Goal: Transaction & Acquisition: Purchase product/service

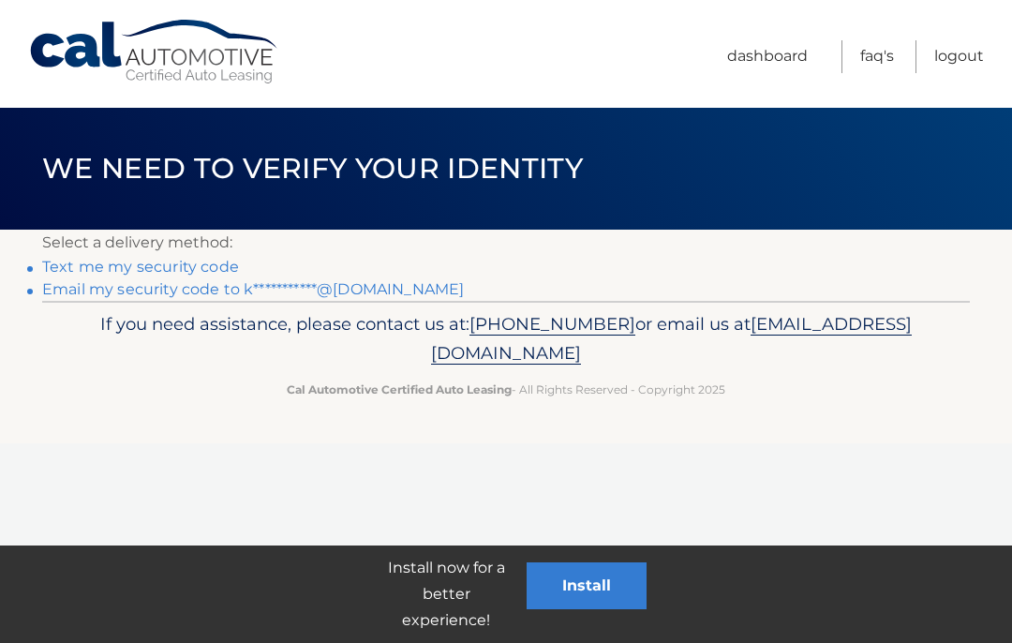
click at [191, 270] on link "Text me my security code" at bounding box center [140, 267] width 197 height 18
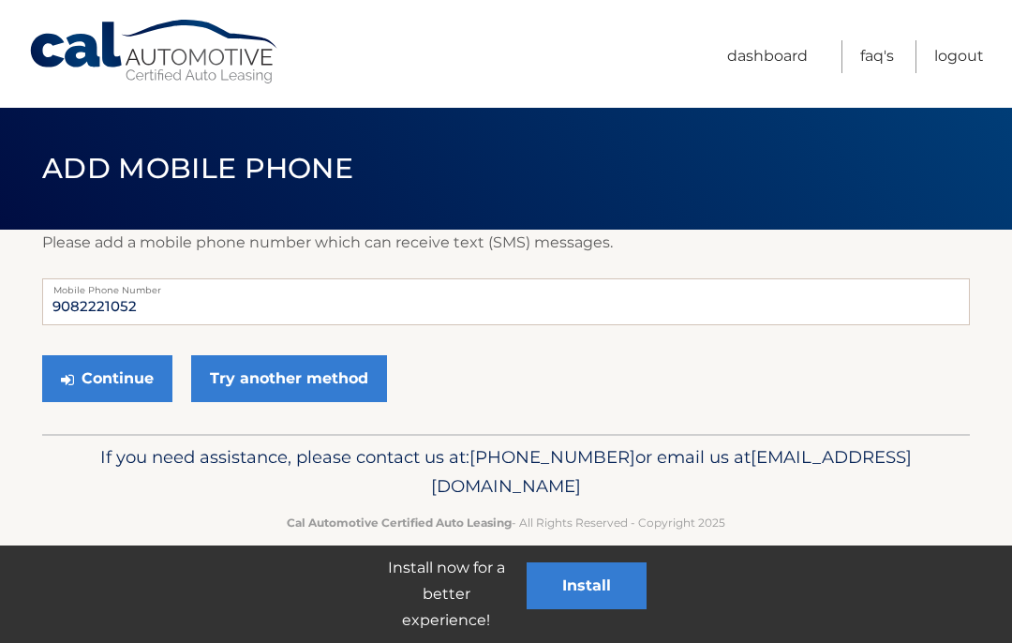
click at [201, 278] on label "Mobile Phone Number" at bounding box center [506, 285] width 928 height 15
click at [147, 386] on button "Continue" at bounding box center [107, 378] width 130 height 47
click at [115, 387] on button "Continue" at bounding box center [107, 378] width 130 height 47
click at [119, 380] on button "Continue" at bounding box center [107, 378] width 130 height 47
click at [300, 384] on link "Try another method" at bounding box center [289, 378] width 196 height 47
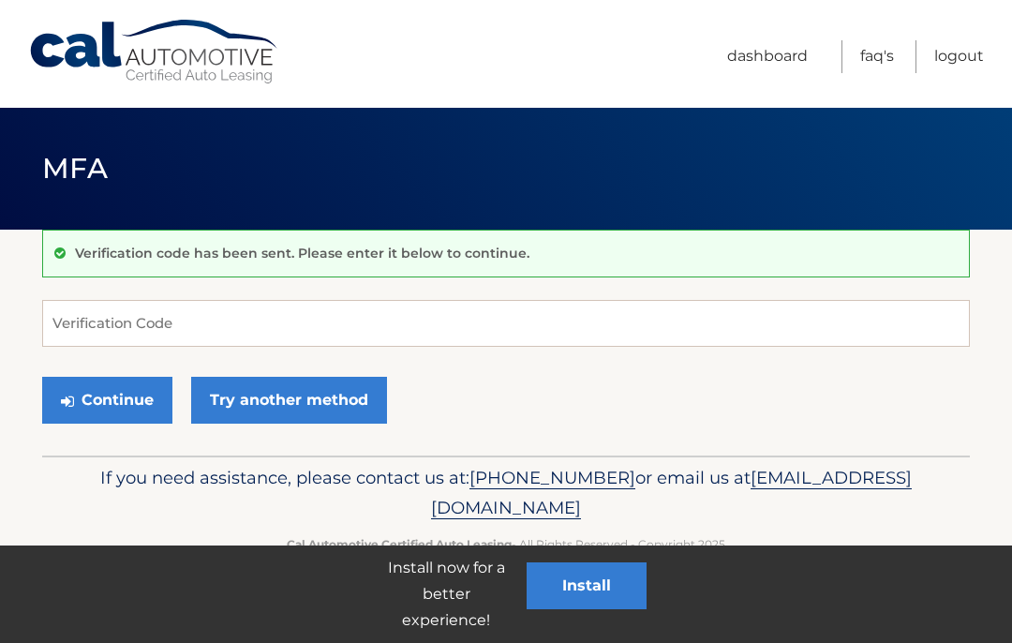
click at [118, 410] on button "Continue" at bounding box center [107, 400] width 130 height 47
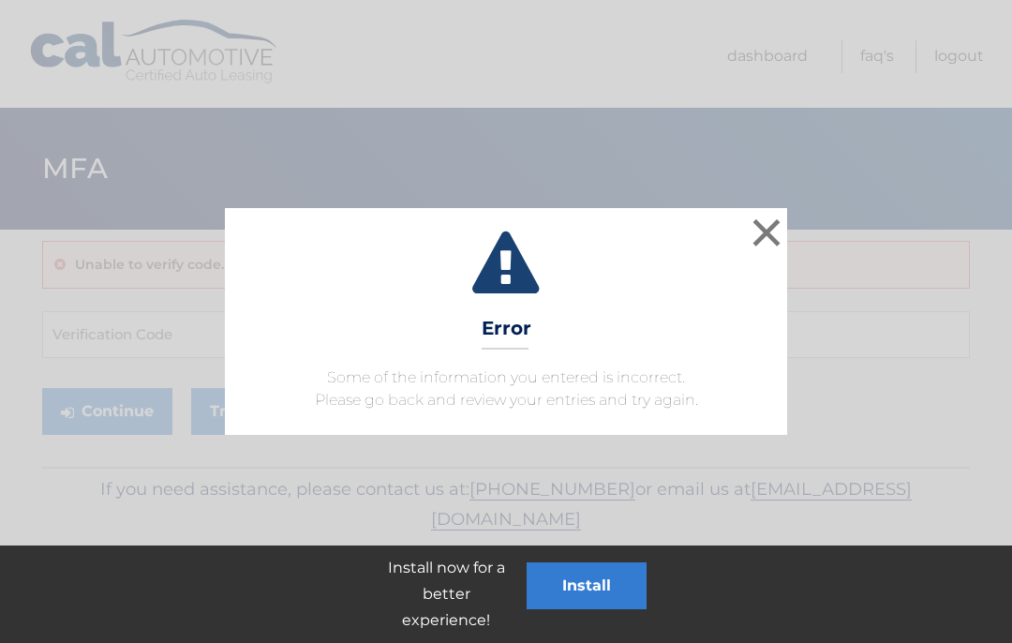
click at [762, 228] on button "×" at bounding box center [766, 232] width 37 height 37
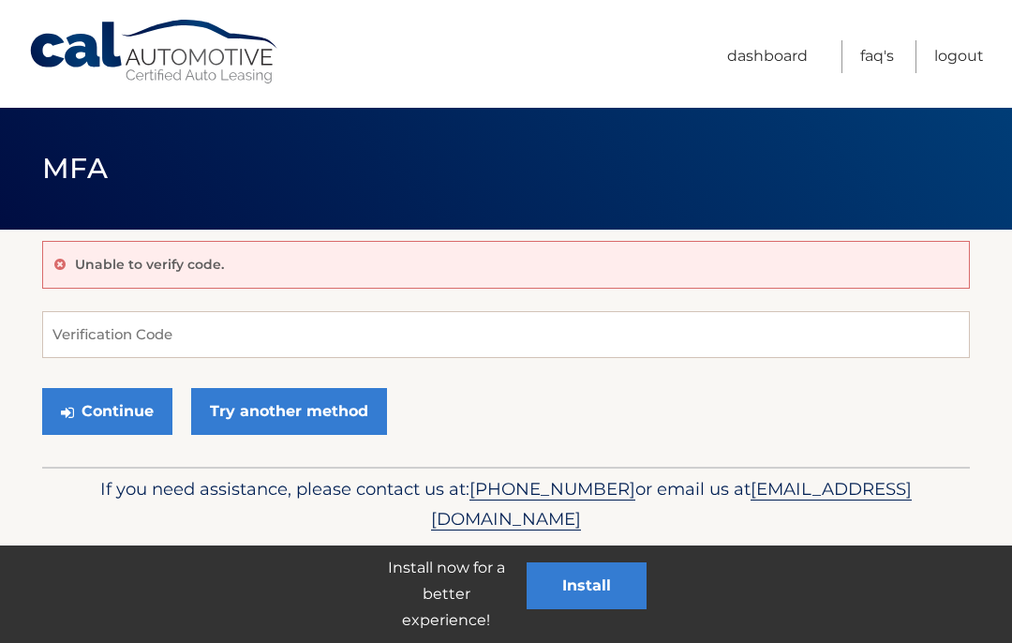
click at [298, 272] on div "Unable to verify code." at bounding box center [506, 265] width 928 height 48
click at [230, 339] on input "Verification Code" at bounding box center [506, 334] width 928 height 47
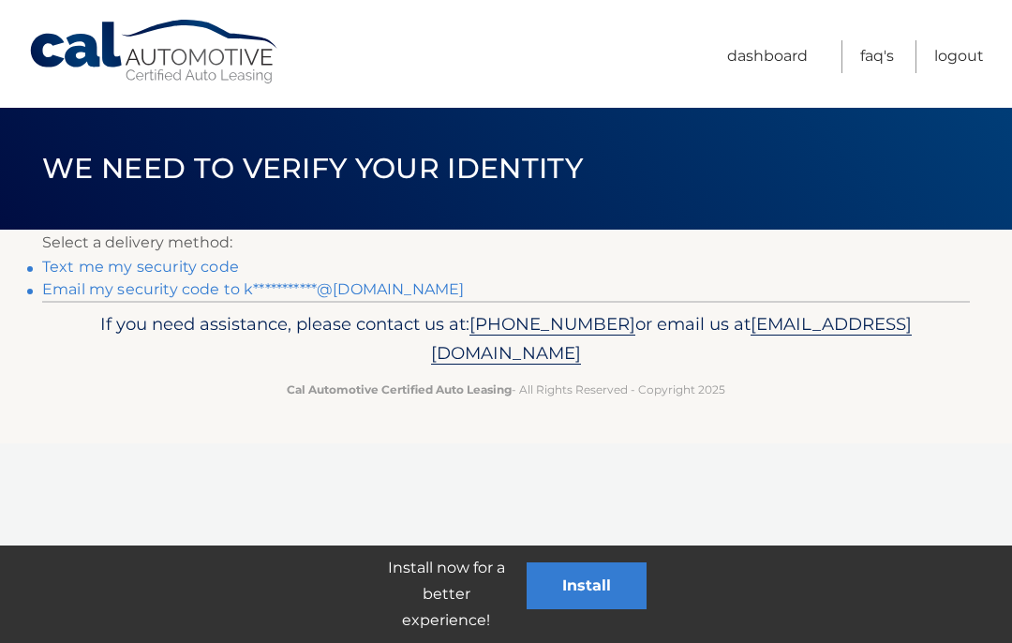
click at [329, 609] on div "Install now for a better experience! Install" at bounding box center [506, 593] width 1012 height 97
click at [231, 271] on link "Text me my security code" at bounding box center [140, 267] width 197 height 18
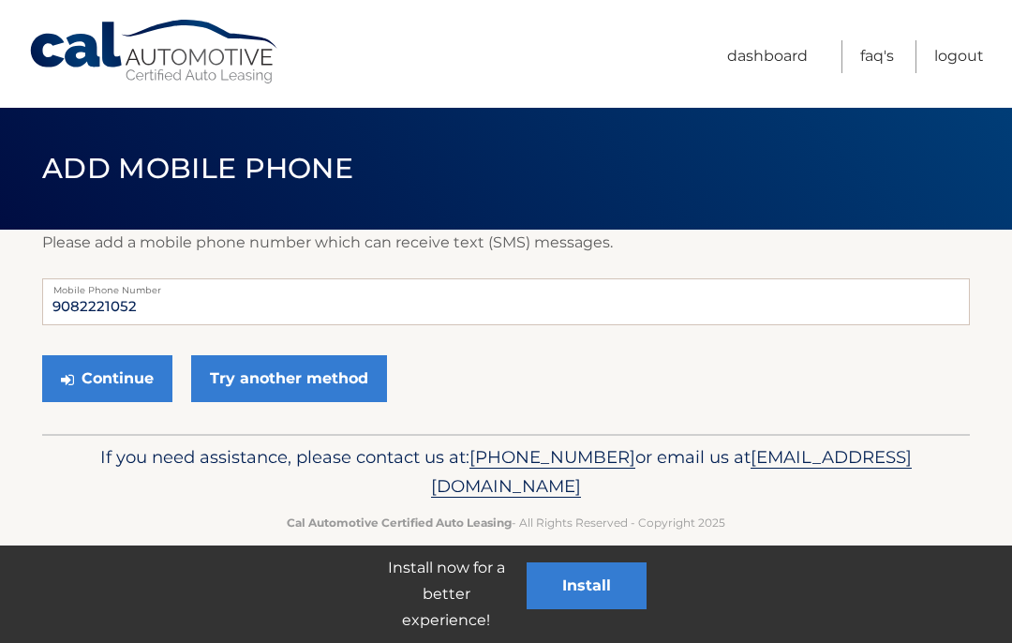
click at [132, 377] on button "Continue" at bounding box center [107, 378] width 130 height 47
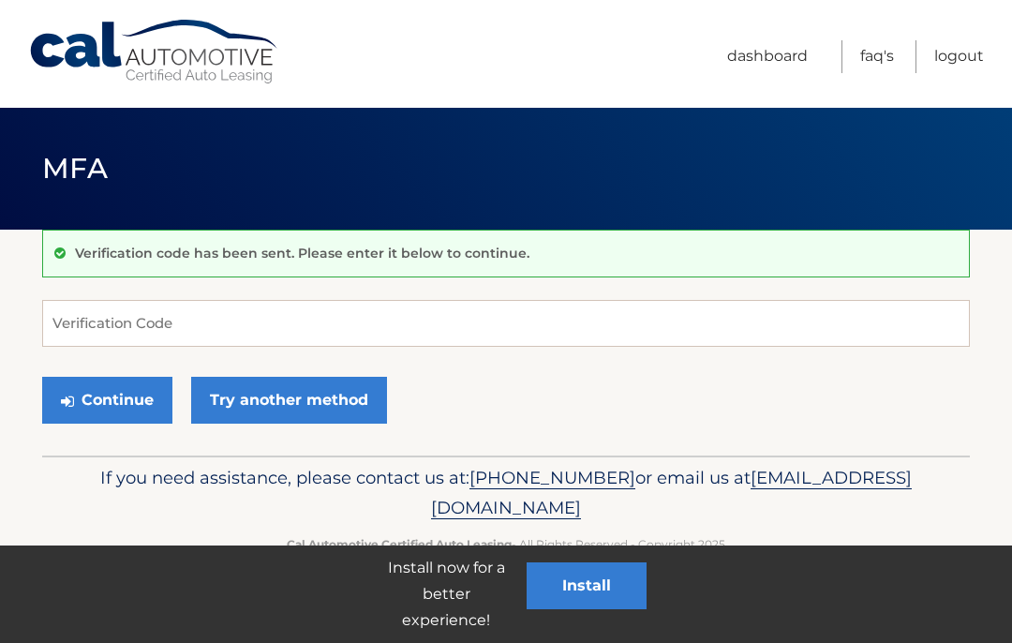
click at [116, 421] on button "Continue" at bounding box center [107, 400] width 130 height 47
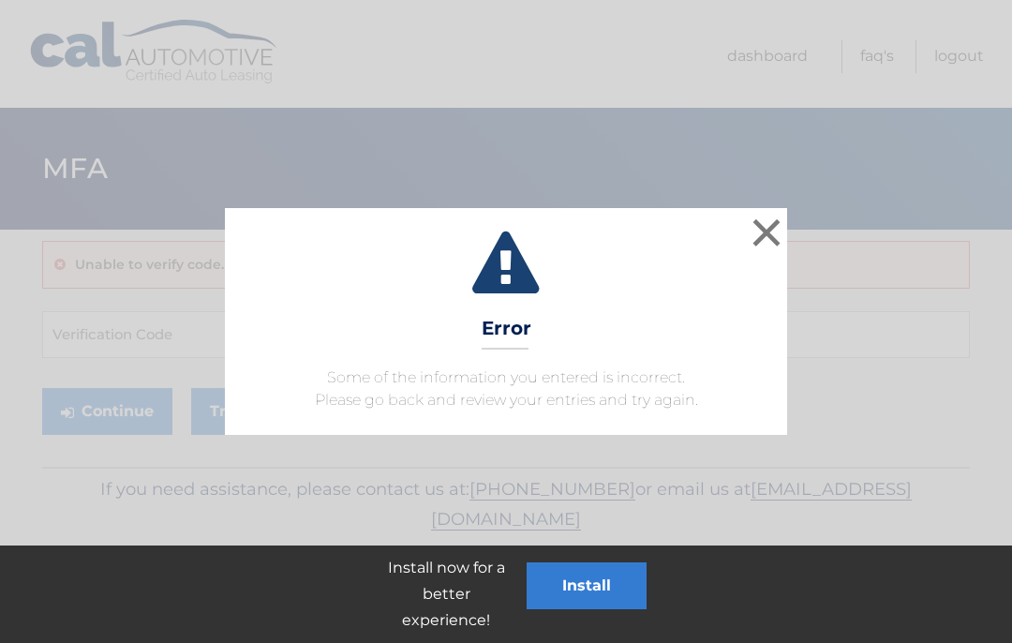
click at [760, 222] on button "×" at bounding box center [766, 232] width 37 height 37
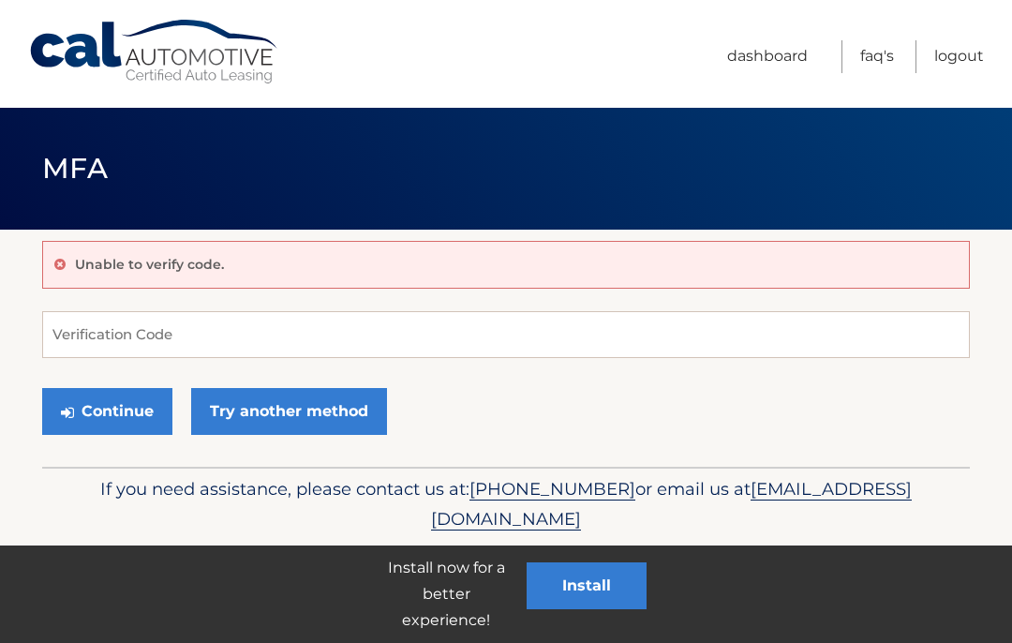
click at [216, 262] on p "Unable to verify code." at bounding box center [149, 264] width 149 height 17
click at [204, 330] on input "Verification Code" at bounding box center [506, 334] width 928 height 47
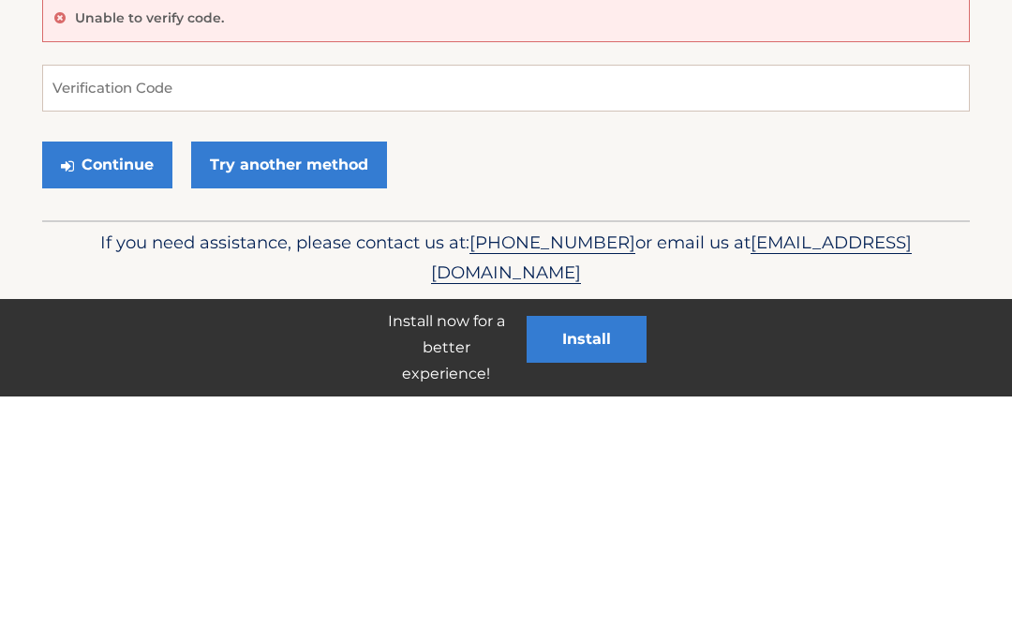
click at [145, 388] on button "Continue" at bounding box center [107, 411] width 130 height 47
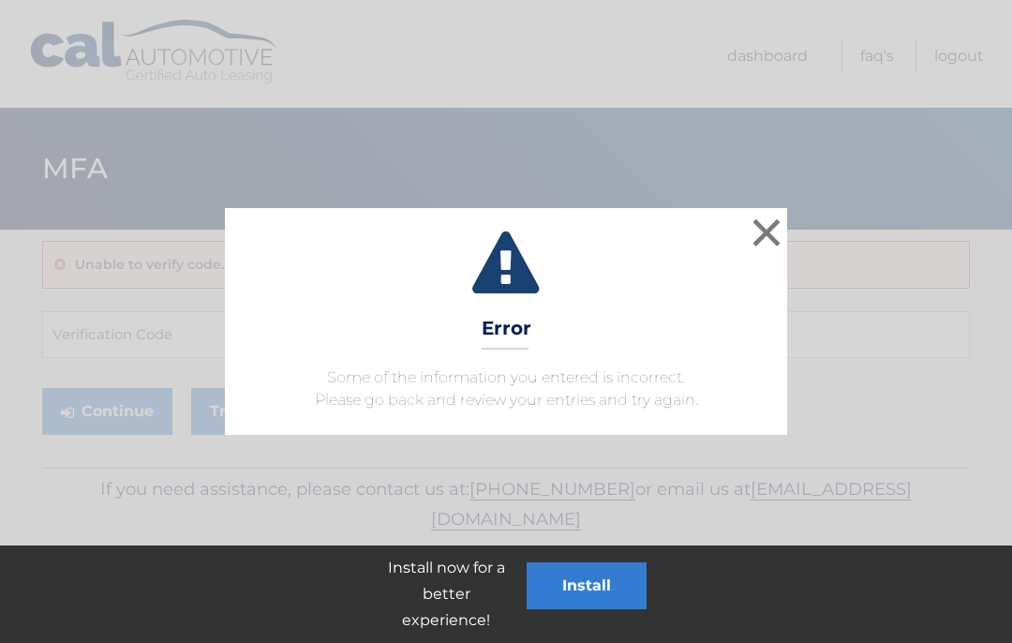
click at [769, 230] on button "×" at bounding box center [766, 232] width 37 height 37
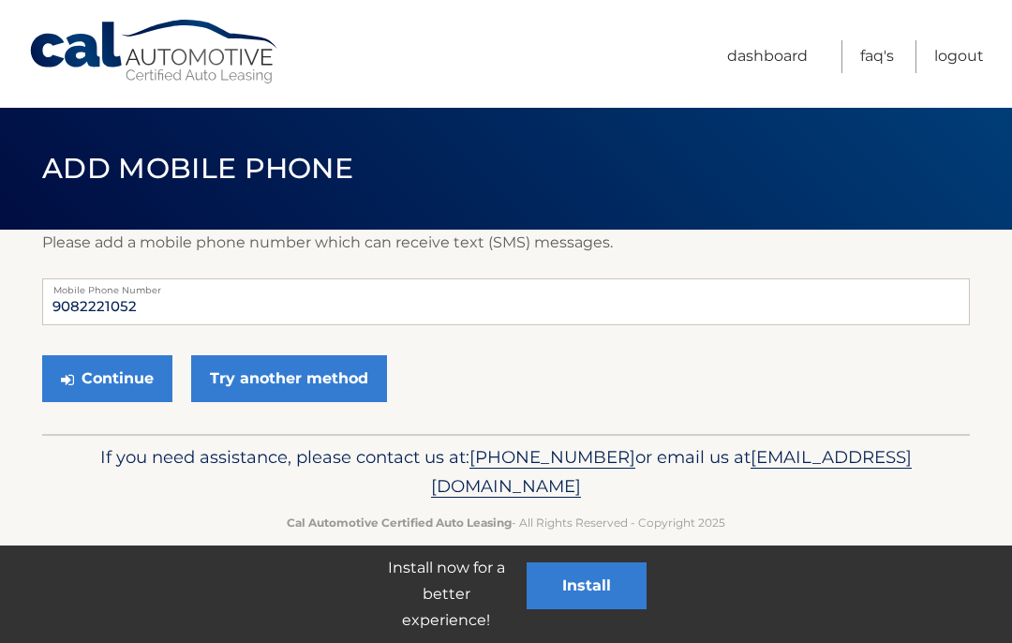
click at [288, 382] on link "Try another method" at bounding box center [289, 378] width 196 height 47
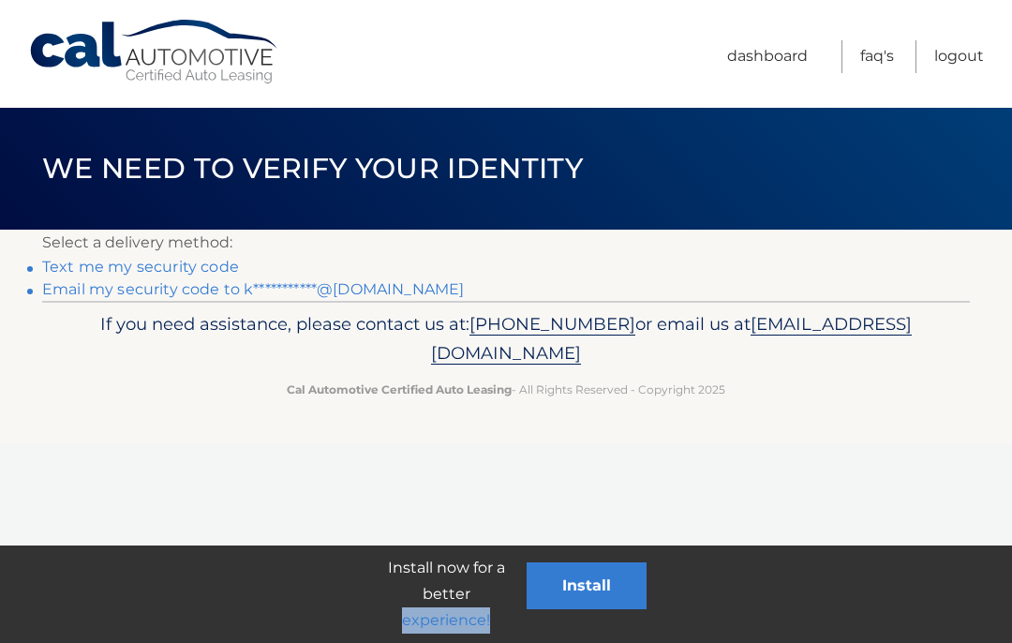
click at [373, 289] on link "**********" at bounding box center [253, 289] width 422 height 18
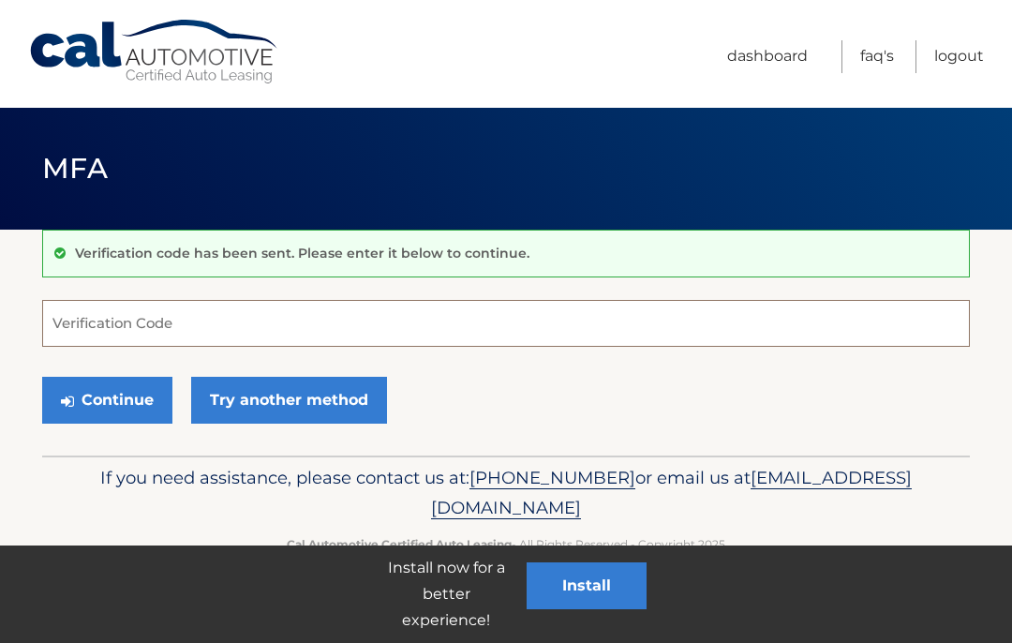
click at [168, 324] on input "Verification Code" at bounding box center [506, 323] width 928 height 47
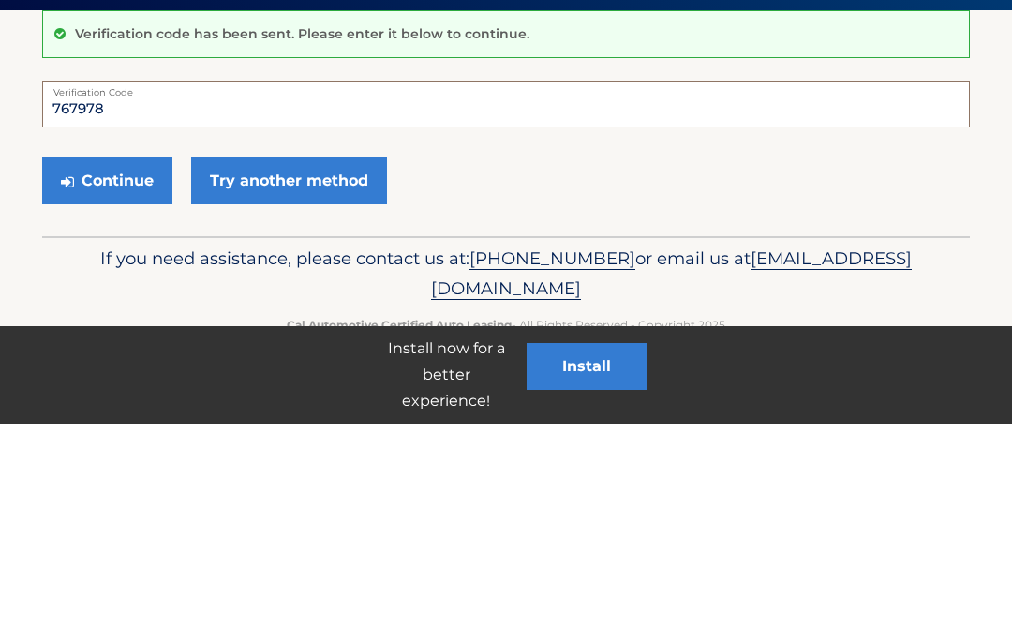
type input "767978"
click at [107, 377] on button "Continue" at bounding box center [107, 400] width 130 height 47
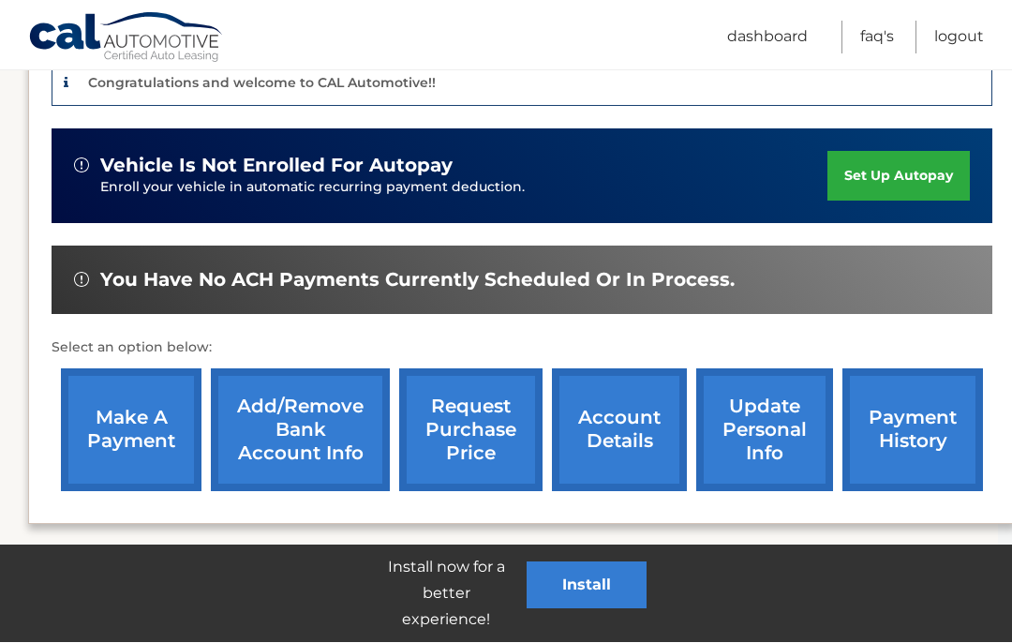
scroll to position [481, 14]
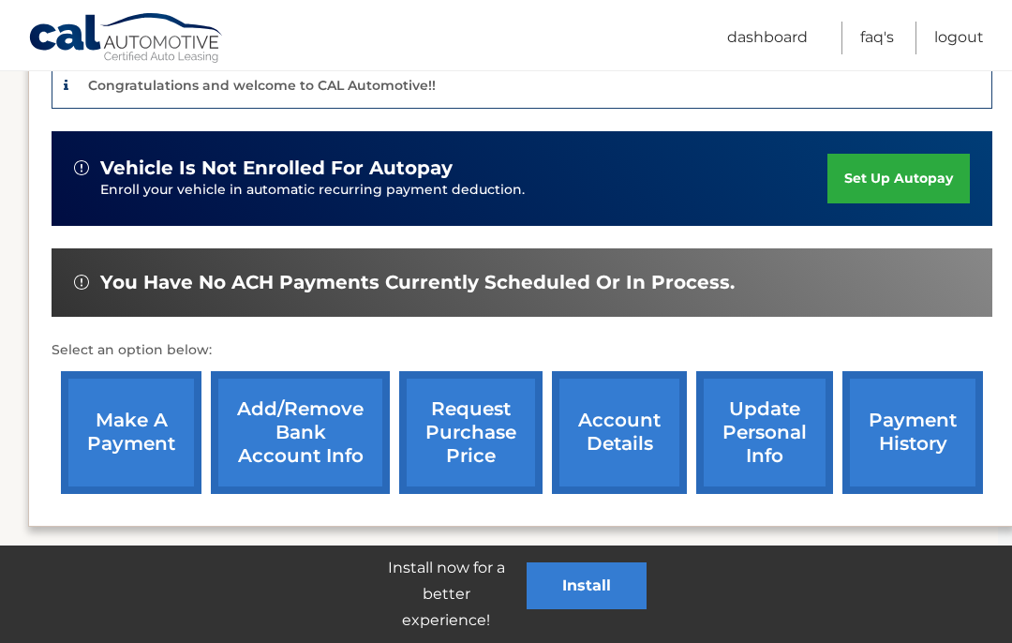
click at [140, 442] on link "make a payment" at bounding box center [131, 432] width 141 height 123
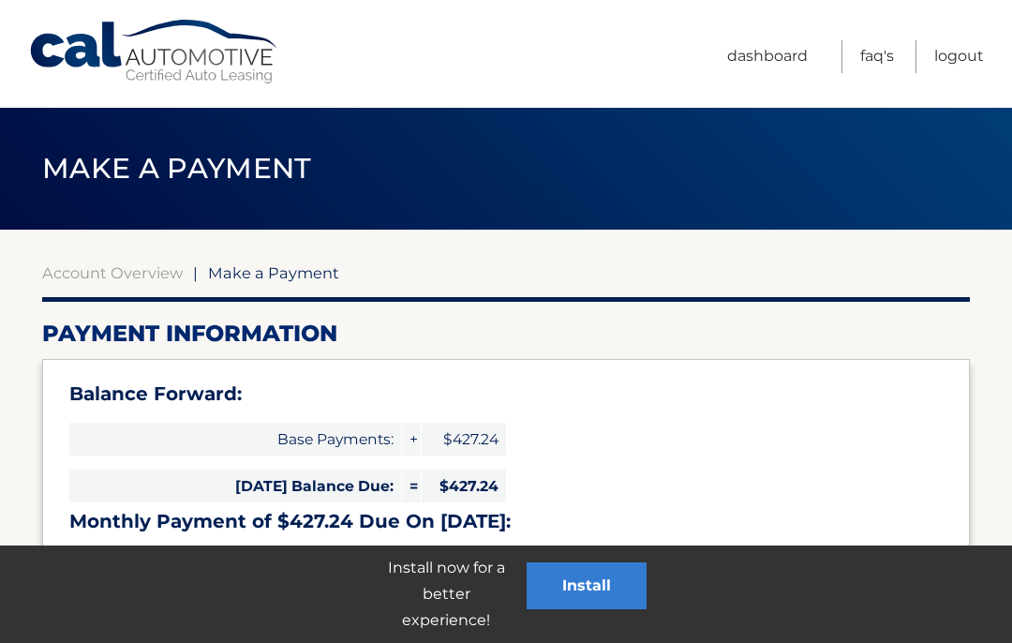
select select "NjE4ZGEzZDktZDc5Yy00ZjdhLWIzODktYTk2MTE4ZjY2Njgw"
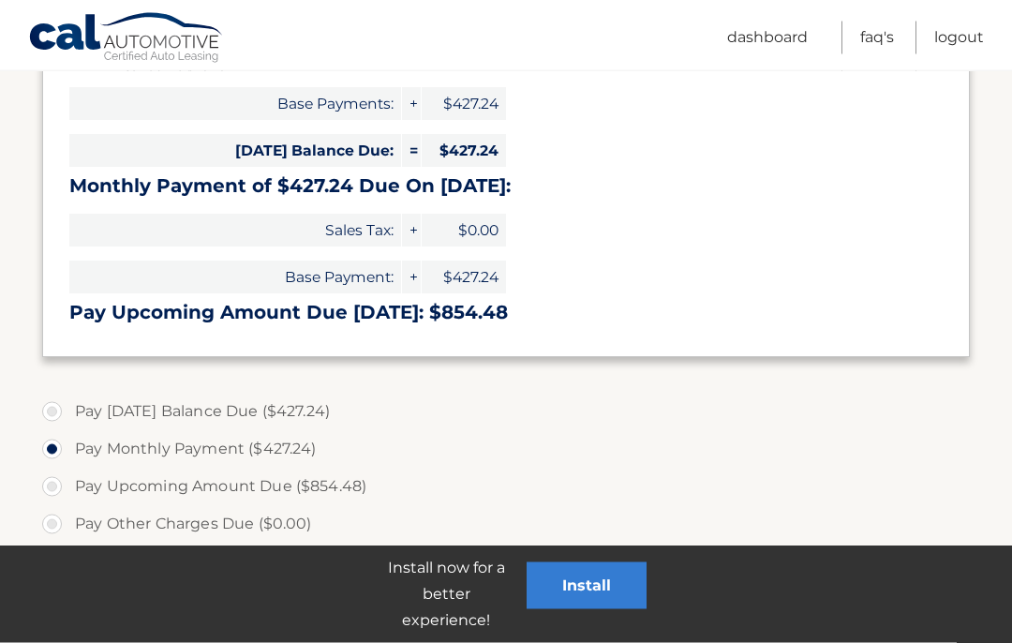
scroll to position [336, 0]
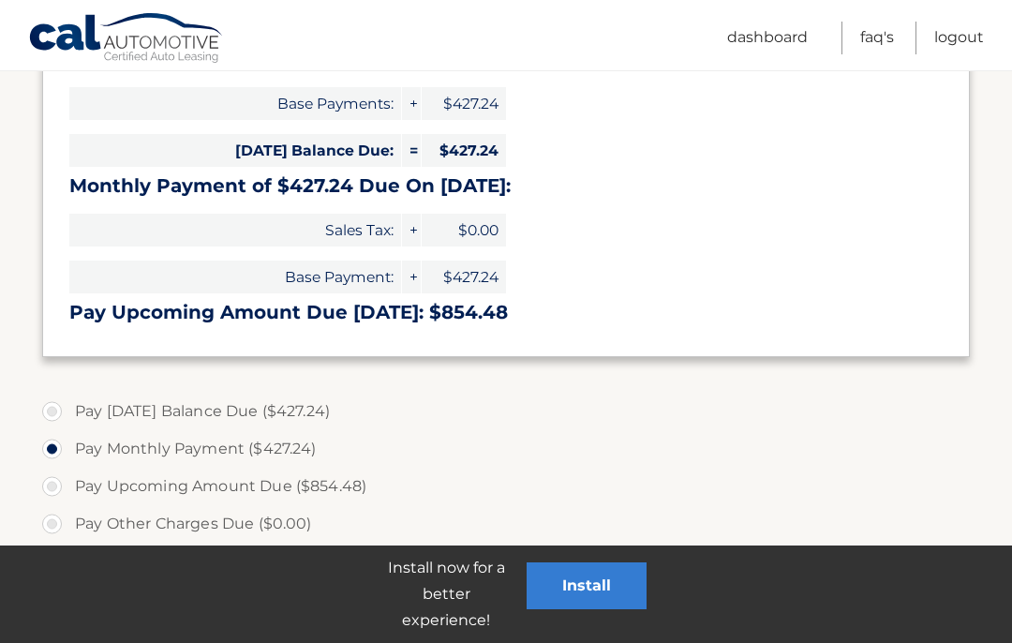
click at [44, 408] on label "Pay [DATE] Balance Due ($427.24)" at bounding box center [506, 411] width 928 height 37
click at [50, 408] on input "Pay [DATE] Balance Due ($427.24)" at bounding box center [59, 408] width 19 height 30
radio input "true"
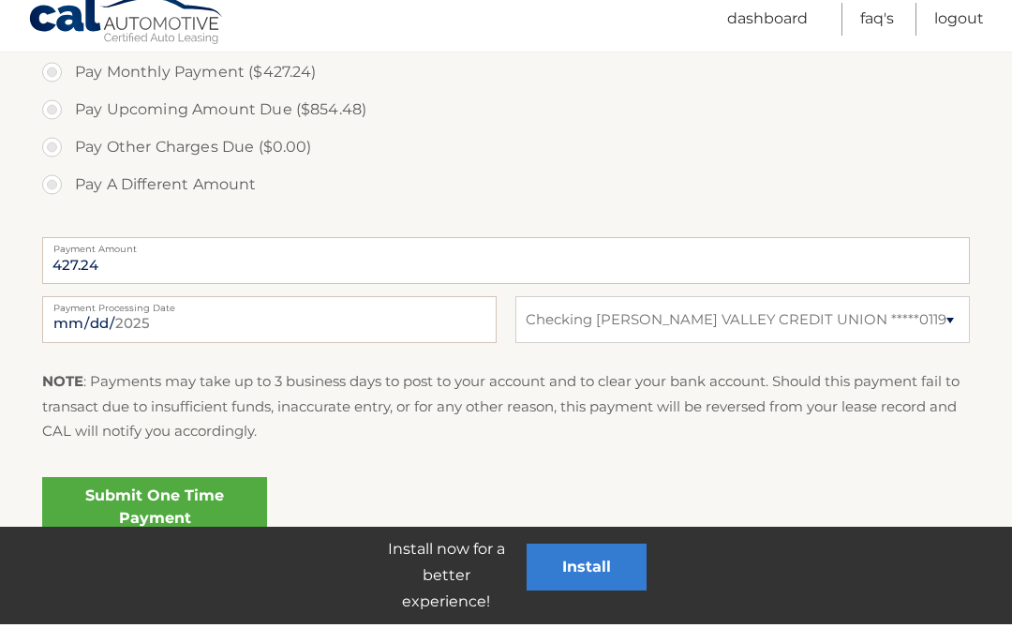
scroll to position [694, 0]
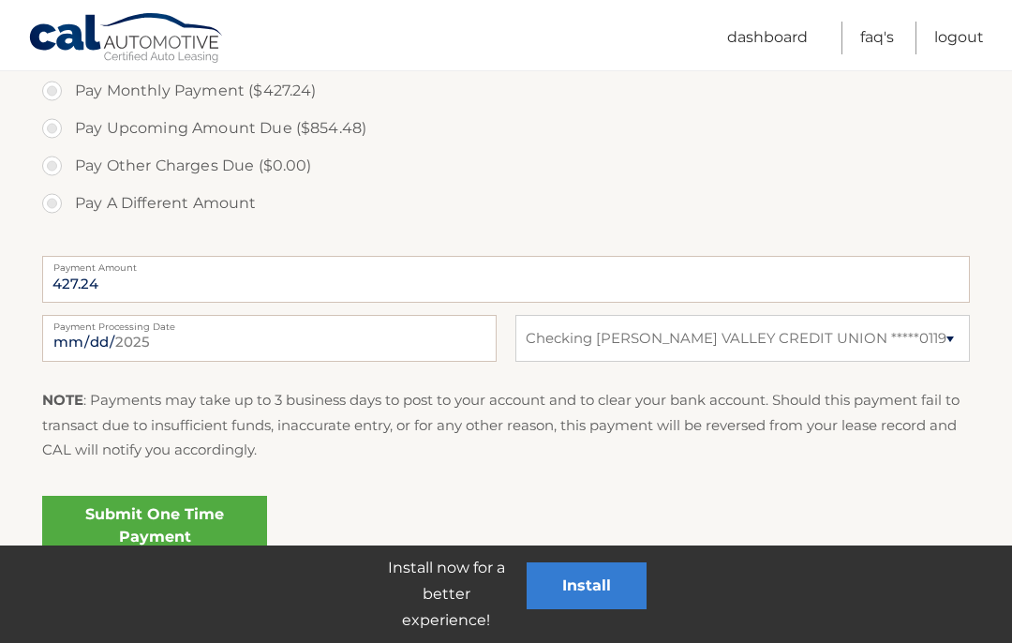
click at [188, 527] on link "Submit One Time Payment" at bounding box center [154, 526] width 225 height 60
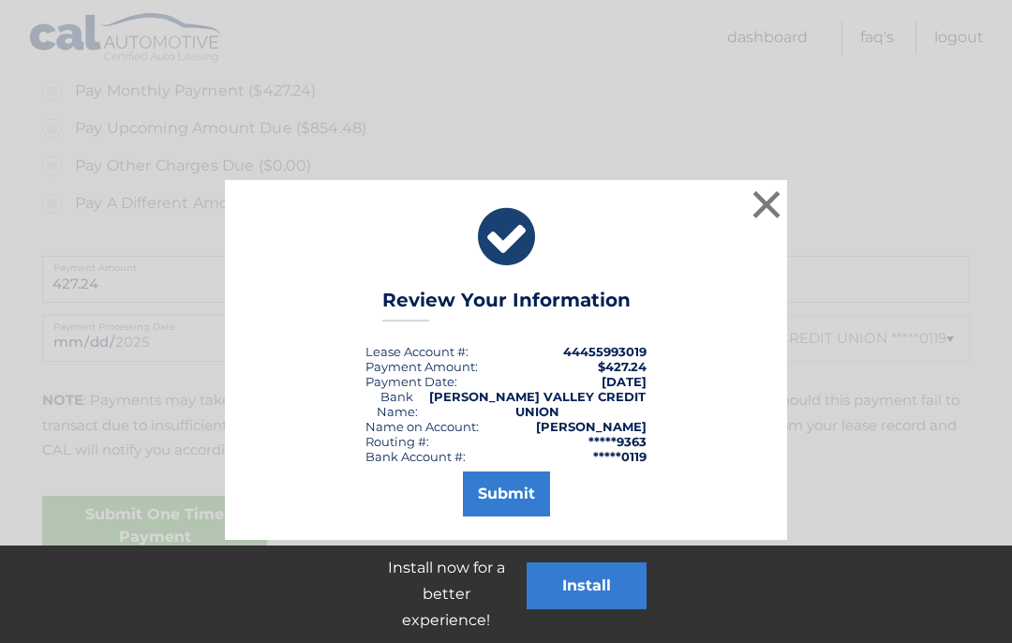
click at [522, 503] on button "Submit" at bounding box center [506, 493] width 87 height 45
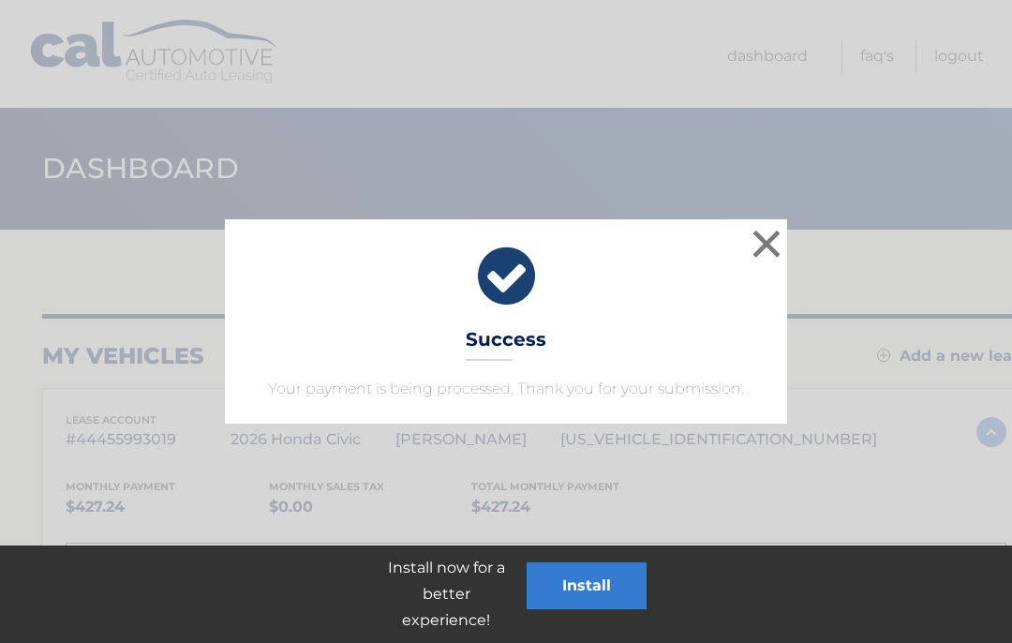
click at [768, 253] on button "×" at bounding box center [766, 243] width 37 height 37
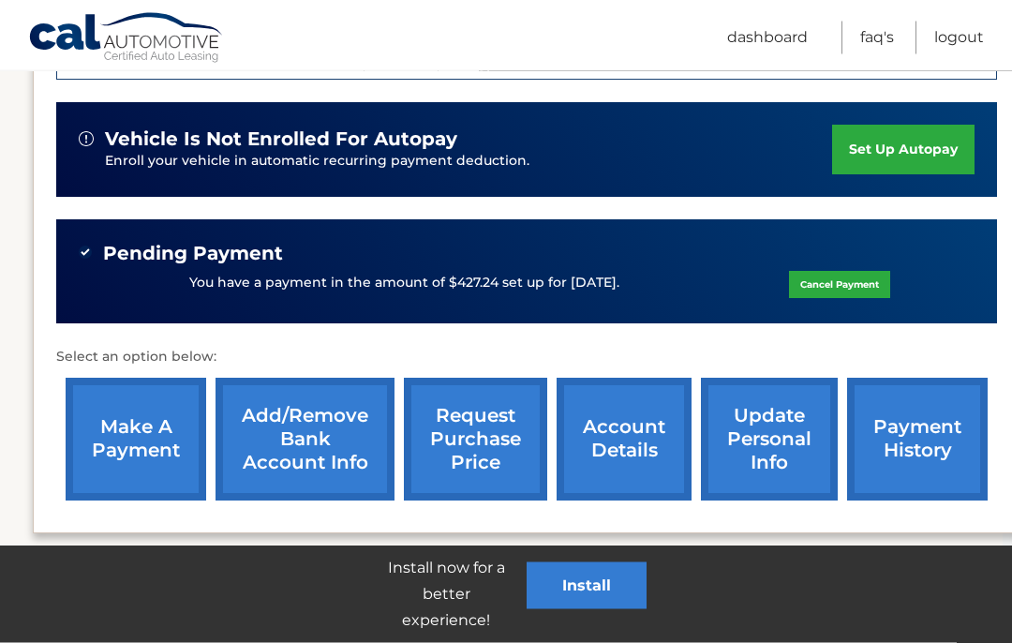
scroll to position [515, 9]
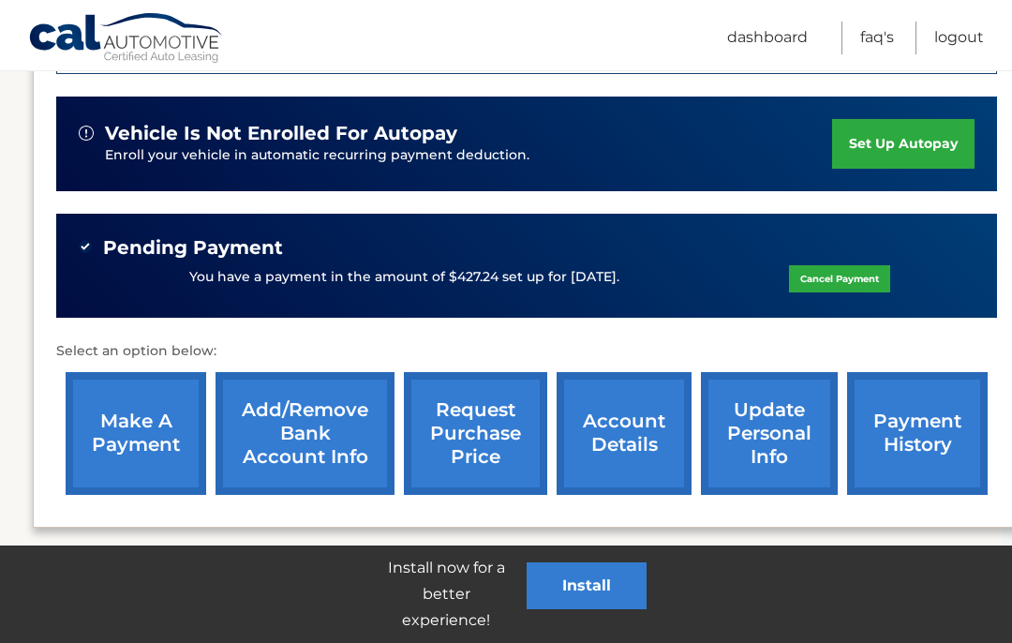
click at [960, 44] on link "Logout" at bounding box center [959, 38] width 50 height 33
